Goal: Information Seeking & Learning: Learn about a topic

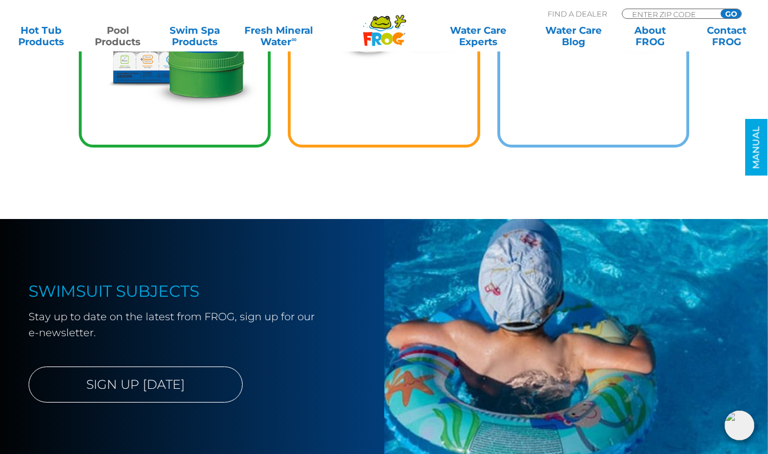
scroll to position [2061, 0]
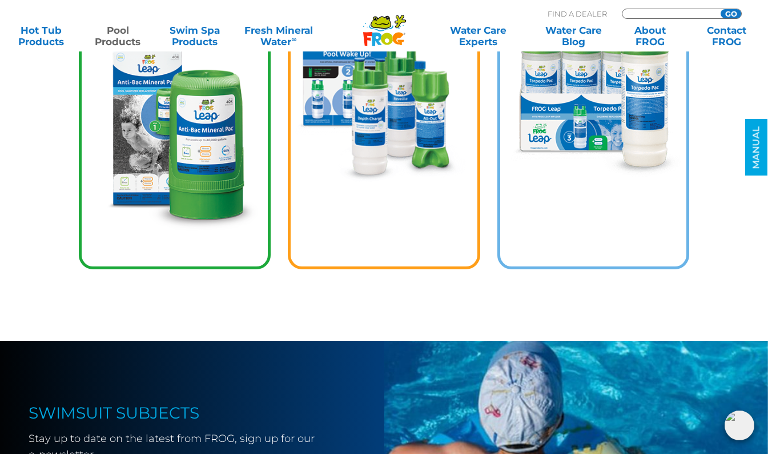
click at [673, 11] on input "Zip Code Form" at bounding box center [669, 14] width 77 height 10
type input "48130"
click at [733, 11] on input "GO" at bounding box center [731, 13] width 21 height 9
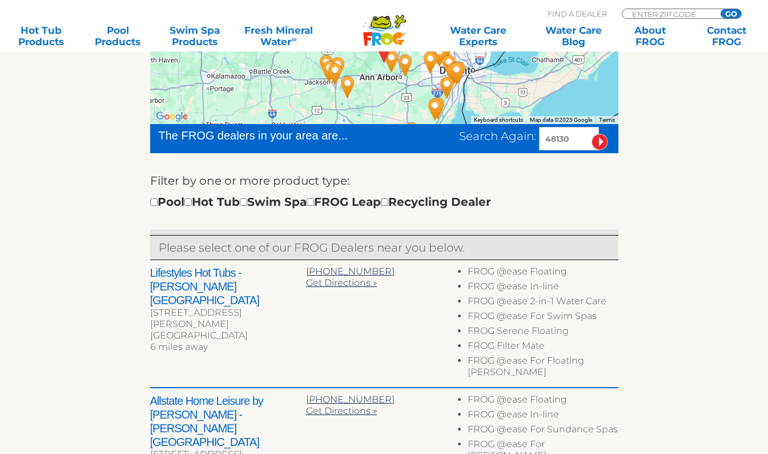
click at [73, 247] on div "To navigate the map with touch gestures double-tap and hold your finger on the …" at bounding box center [384, 450] width 703 height 910
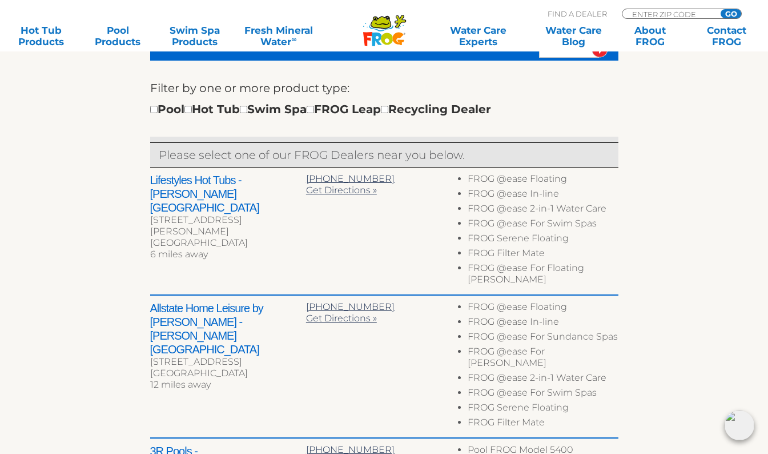
scroll to position [400, 0]
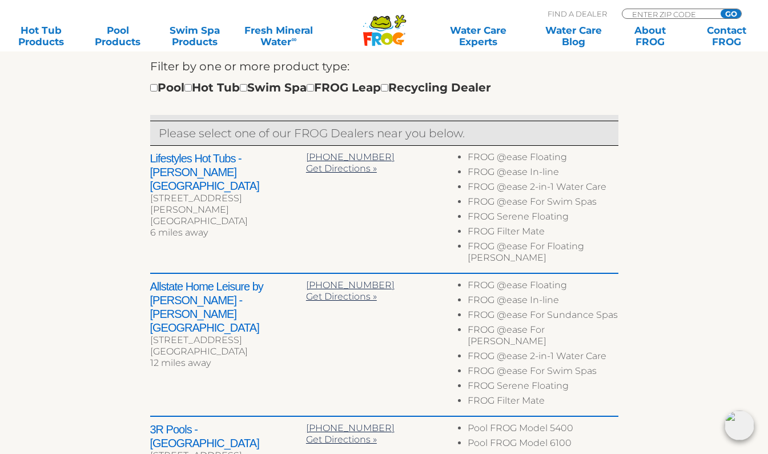
click at [537, 294] on li "FROG @ease In-line" at bounding box center [543, 301] width 150 height 15
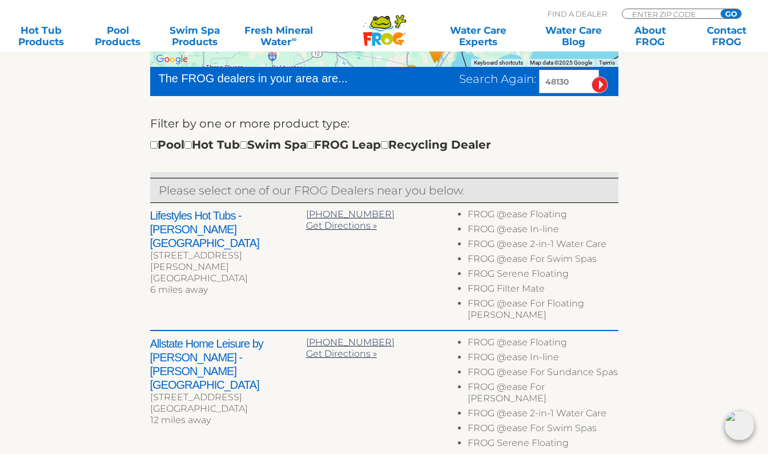
click at [309, 270] on div "Lifestyles Hot Tubs - [PERSON_NAME][GEOGRAPHIC_DATA] [STREET_ADDRESS][PERSON_NA…" at bounding box center [384, 267] width 469 height 128
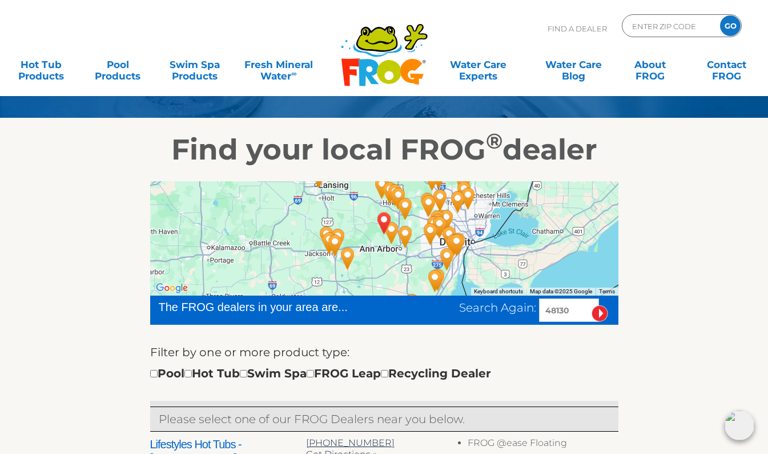
scroll to position [0, 0]
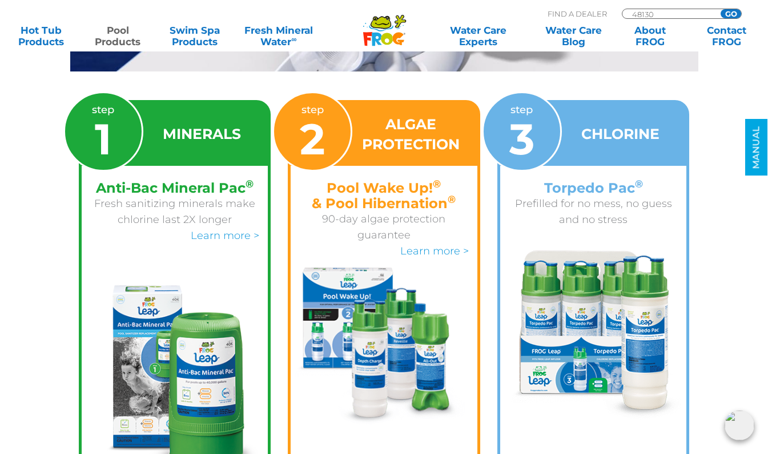
scroll to position [1832, 0]
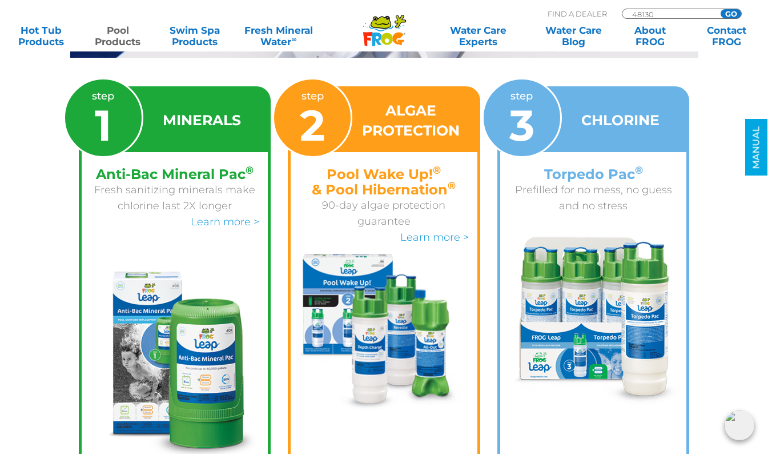
click at [417, 178] on h4 "Pool Wake Up! ® & Pool Hibernation ®" at bounding box center [384, 181] width 170 height 31
click at [435, 231] on link "Learn more >" at bounding box center [435, 237] width 69 height 13
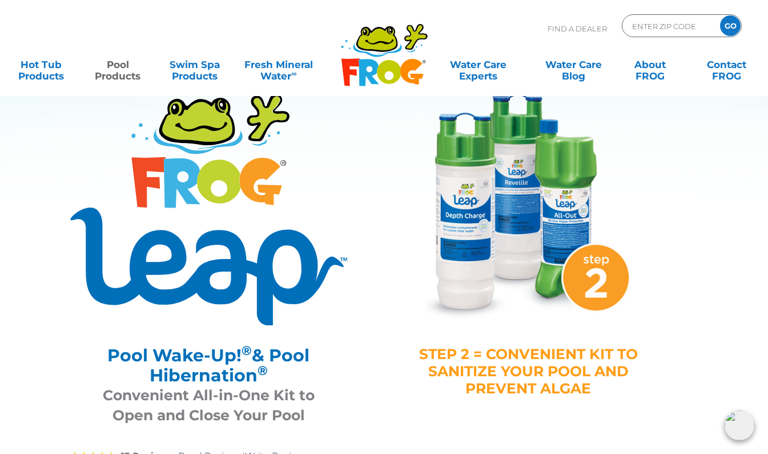
scroll to position [57, 0]
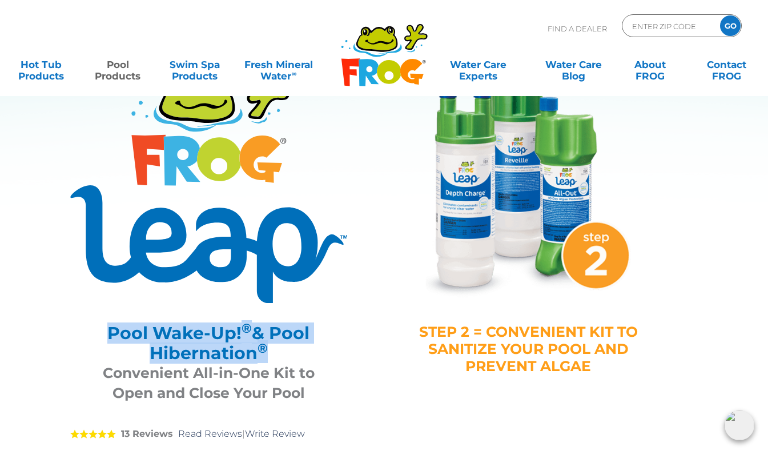
drag, startPoint x: 273, startPoint y: 355, endPoint x: 105, endPoint y: 332, distance: 169.5
click at [105, 332] on h2 "Pool Wake-Up! ® & Pool Hibernation ®" at bounding box center [209, 343] width 249 height 40
drag, startPoint x: 105, startPoint y: 332, endPoint x: 144, endPoint y: 331, distance: 39.4
copy h2 "Pool Wake-Up! ® & Pool Hibernation ®"
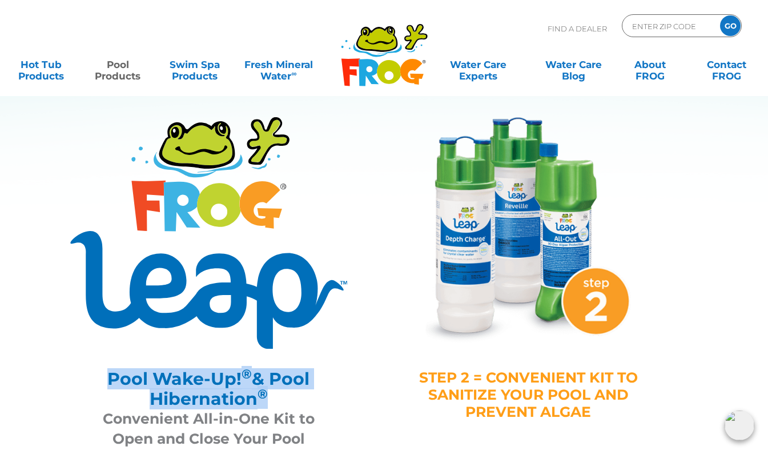
scroll to position [0, 0]
